Goal: Navigation & Orientation: Find specific page/section

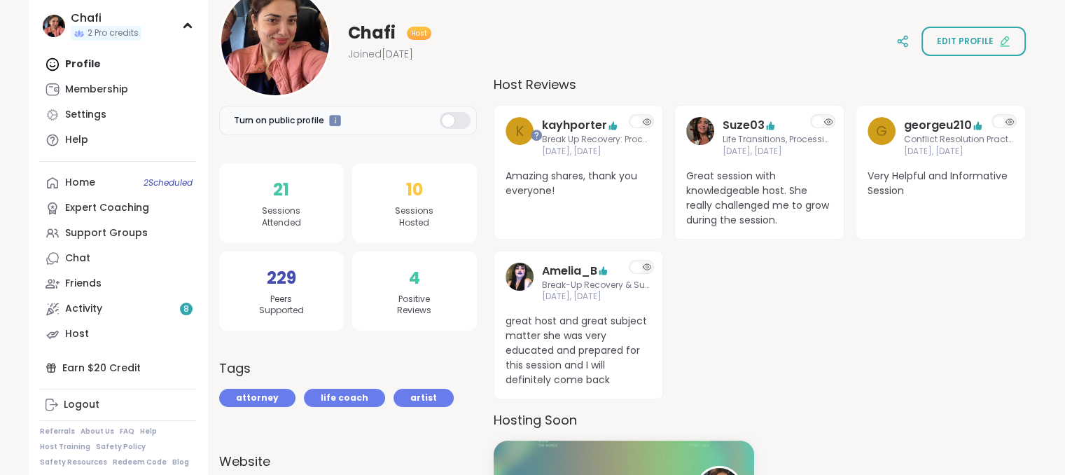
scroll to position [215, 0]
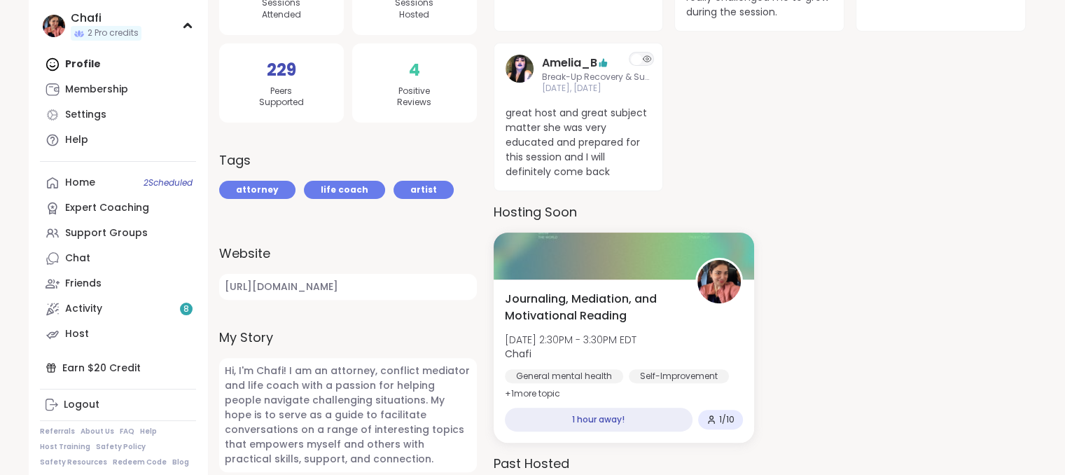
scroll to position [401, 0]
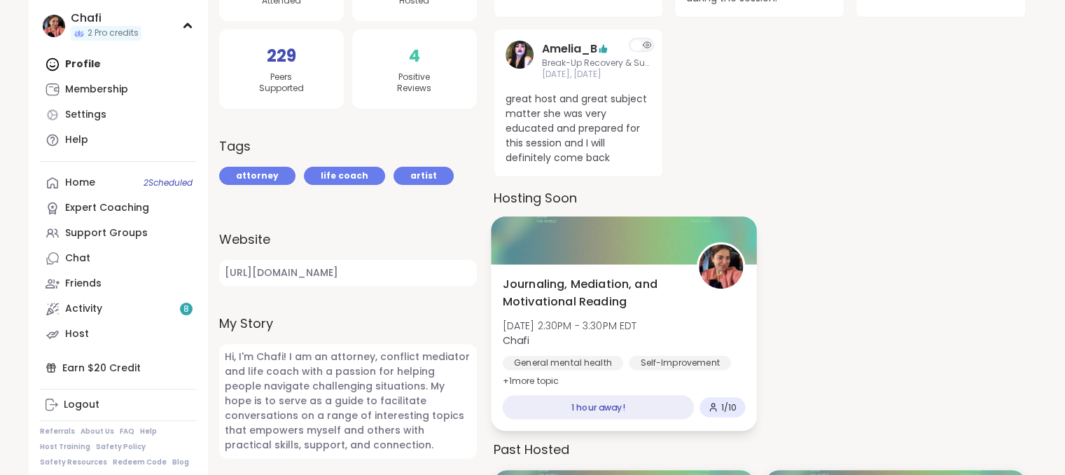
click at [599, 314] on div "Journaling, Mediation, and Motivational Reading [DATE] 2:30PM - 3:30PM EDT Chaf…" at bounding box center [623, 333] width 243 height 114
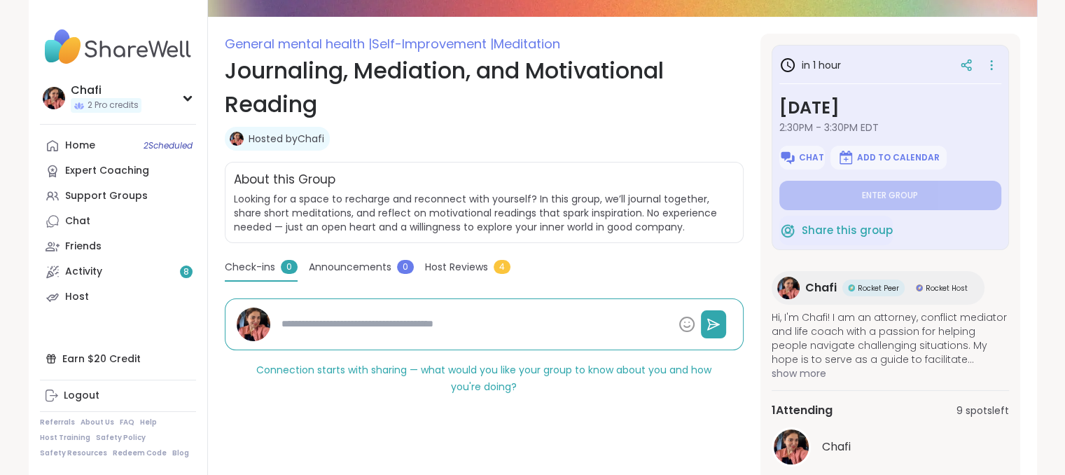
scroll to position [192, 0]
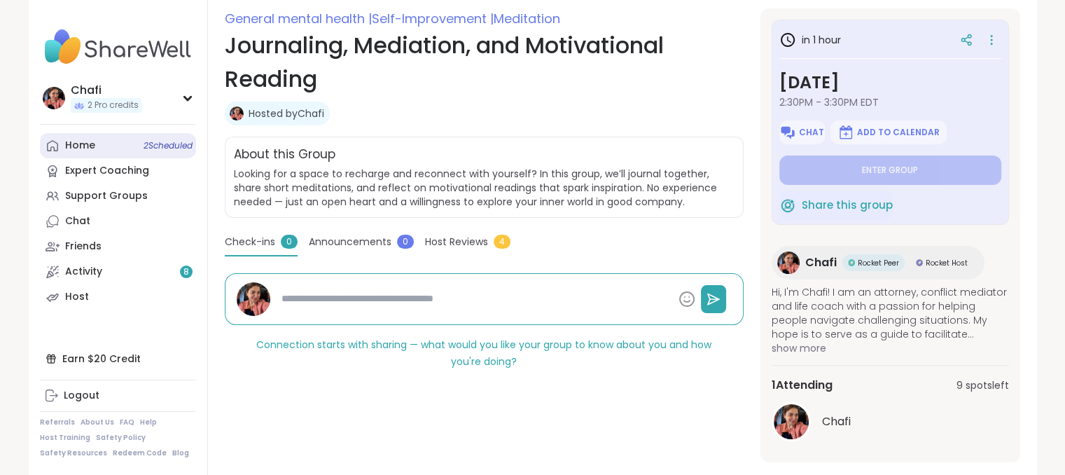
click at [120, 143] on link "Home 2 Scheduled" at bounding box center [118, 145] width 156 height 25
type textarea "*"
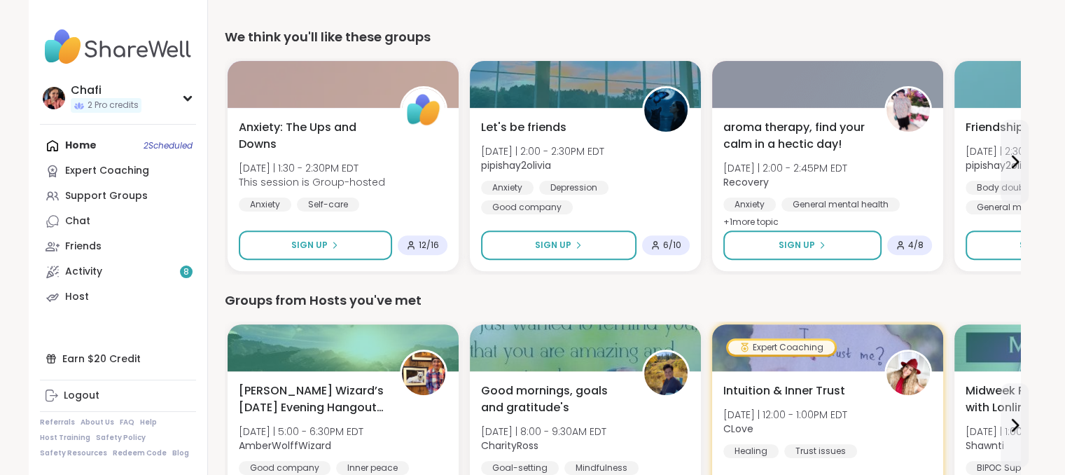
scroll to position [440, 0]
